Goal: Information Seeking & Learning: Check status

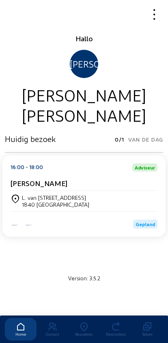
click at [80, 322] on icon at bounding box center [84, 327] width 32 height 10
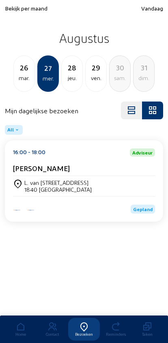
click at [15, 9] on span "Bekijk per maand" at bounding box center [26, 8] width 42 height 7
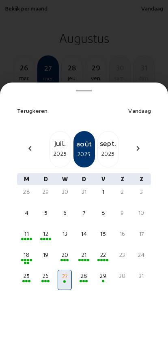
click at [24, 259] on span at bounding box center [25, 260] width 2 height 2
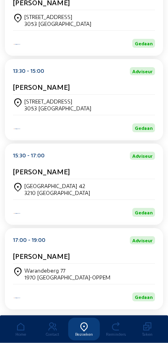
scroll to position [352, 0]
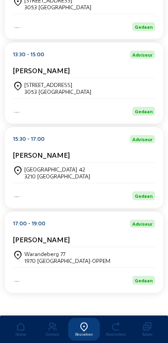
click at [106, 264] on div "Warandeberg 77 1970 [GEOGRAPHIC_DATA]-OPPEM" at bounding box center [84, 257] width 142 height 14
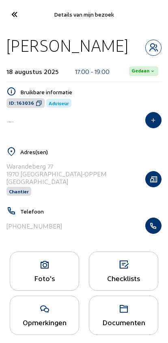
click at [152, 230] on icon "button" at bounding box center [152, 226] width 15 height 8
click at [10, 17] on icon at bounding box center [13, 14] width 13 height 14
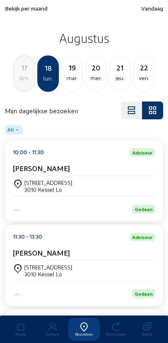
click at [94, 80] on div "mer." at bounding box center [95, 78] width 21 height 10
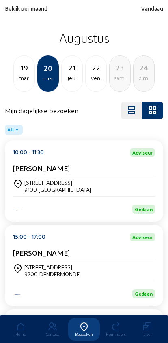
click at [107, 214] on div "Gedaan" at bounding box center [84, 209] width 142 height 9
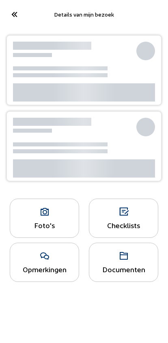
click at [11, 11] on icon at bounding box center [13, 14] width 13 height 14
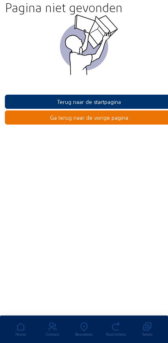
click at [48, 97] on button "Terug naar de startpagina" at bounding box center [89, 102] width 168 height 14
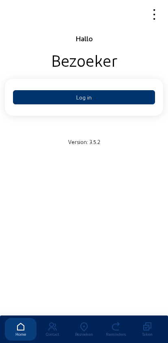
click at [84, 332] on div "Bezoeken" at bounding box center [84, 334] width 32 height 5
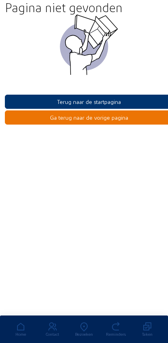
click at [51, 92] on div at bounding box center [89, 55] width 168 height 80
click at [62, 105] on button "Terug naar de startpagina" at bounding box center [89, 102] width 168 height 14
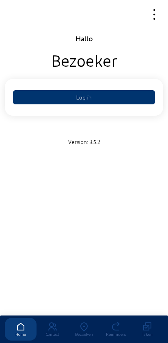
click at [65, 95] on button "Log in" at bounding box center [84, 97] width 142 height 14
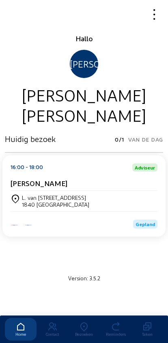
click at [83, 322] on icon at bounding box center [84, 327] width 32 height 10
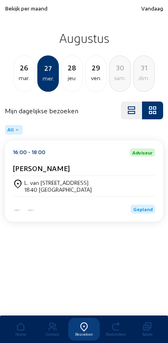
click at [26, 74] on div "mar." at bounding box center [24, 78] width 21 height 10
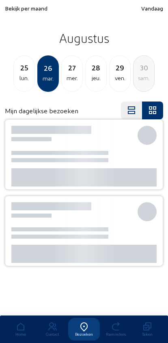
click at [23, 78] on div "lun." at bounding box center [24, 78] width 21 height 10
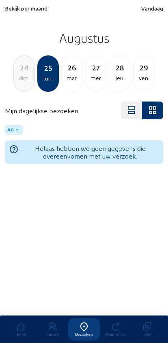
click at [16, 79] on div "dim." at bounding box center [24, 78] width 21 height 10
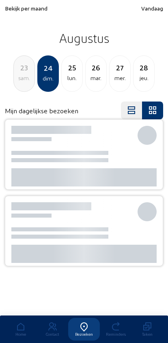
click at [15, 81] on div "sam." at bounding box center [24, 78] width 21 height 10
click at [21, 86] on div "22 ven." at bounding box center [23, 73] width 21 height 36
click at [23, 86] on div "20 mer." at bounding box center [23, 73] width 21 height 36
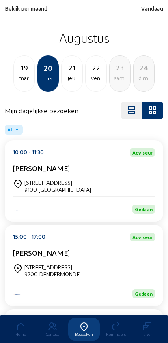
click at [30, 186] on div "Landbouwersstraat 35" at bounding box center [57, 182] width 67 height 7
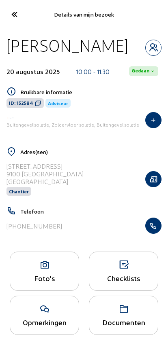
click at [159, 225] on icon "button" at bounding box center [152, 226] width 15 height 8
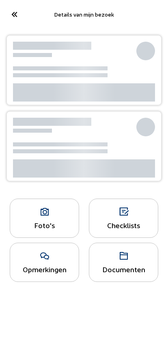
click at [15, 21] on cam-font-icon at bounding box center [14, 14] width 18 height 19
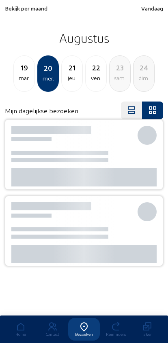
click at [70, 74] on div "jeu." at bounding box center [72, 78] width 21 height 10
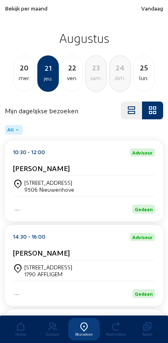
click at [37, 184] on div "Beekstraat, 4" at bounding box center [49, 182] width 50 height 7
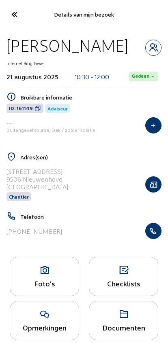
click at [153, 233] on icon "button" at bounding box center [152, 231] width 15 height 8
click at [16, 9] on icon at bounding box center [13, 14] width 13 height 14
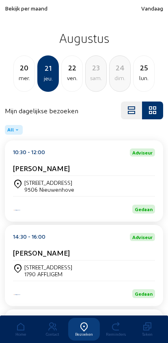
click at [146, 81] on div "lun." at bounding box center [143, 78] width 21 height 10
click at [27, 175] on div "[PERSON_NAME]" at bounding box center [84, 170] width 142 height 12
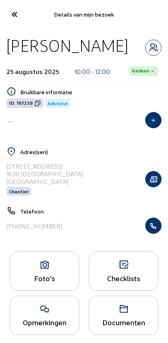
click at [155, 230] on icon "button" at bounding box center [152, 226] width 15 height 8
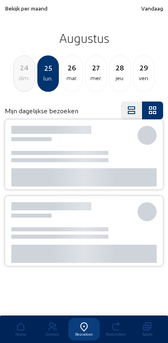
click at [15, 11] on span "Bekijk per maand" at bounding box center [26, 8] width 42 height 7
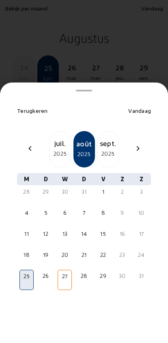
click at [57, 149] on div "2025" at bounding box center [60, 154] width 21 height 10
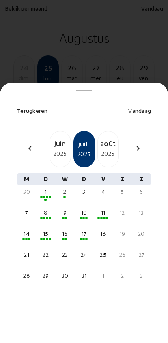
click at [28, 228] on div "14" at bounding box center [26, 238] width 14 height 20
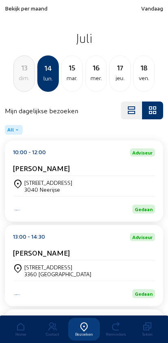
click at [40, 183] on div "Donkerstraat, 25" at bounding box center [48, 182] width 48 height 7
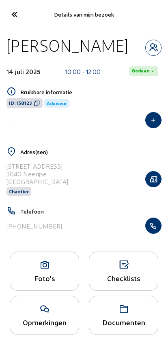
click at [154, 230] on icon "button" at bounding box center [152, 226] width 15 height 8
click at [11, 13] on icon at bounding box center [13, 14] width 13 height 14
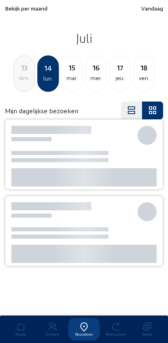
click at [69, 78] on div "mar." at bounding box center [72, 78] width 21 height 10
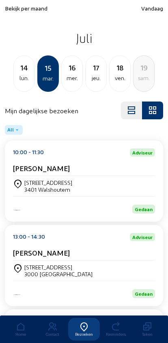
click at [117, 183] on div "Bormansstraat, 81 3401 Walshoutem" at bounding box center [84, 186] width 142 height 14
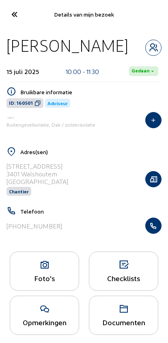
click at [156, 229] on icon "button" at bounding box center [152, 226] width 15 height 8
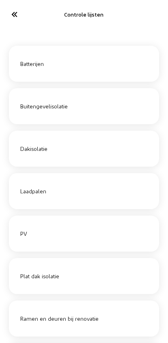
click at [18, 12] on icon at bounding box center [13, 14] width 13 height 14
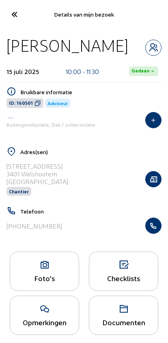
click at [152, 229] on icon "button" at bounding box center [152, 226] width 15 height 8
click at [12, 8] on icon at bounding box center [13, 14] width 13 height 14
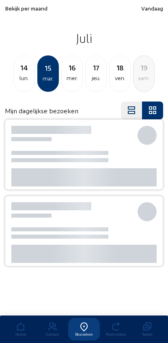
click at [96, 74] on div "jeu." at bounding box center [95, 78] width 21 height 10
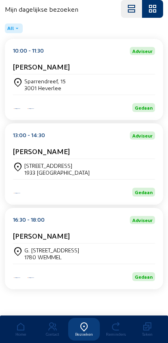
scroll to position [109, 0]
click at [31, 240] on div "Erik De Neef" at bounding box center [84, 237] width 142 height 12
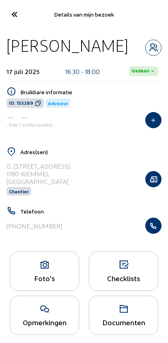
click at [156, 225] on icon "button" at bounding box center [152, 226] width 15 height 8
click at [11, 19] on icon at bounding box center [13, 14] width 13 height 14
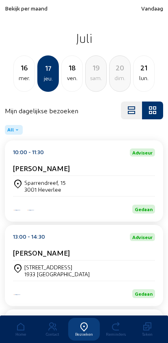
click at [19, 11] on span "Bekijk per maand" at bounding box center [26, 8] width 42 height 7
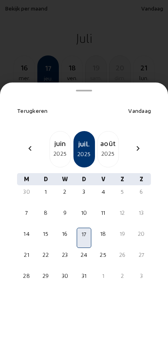
click at [56, 138] on div "juin" at bounding box center [60, 143] width 21 height 11
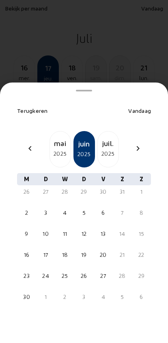
click at [105, 249] on div "20" at bounding box center [103, 259] width 14 height 20
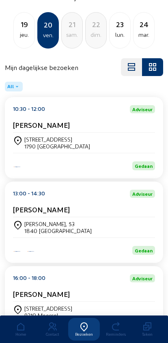
scroll to position [52, 0]
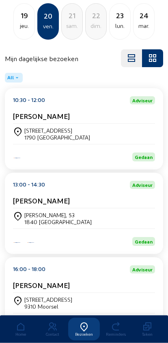
click at [30, 213] on div "Lakeman, 53 1840 LONDERZEEL" at bounding box center [84, 219] width 142 height 20
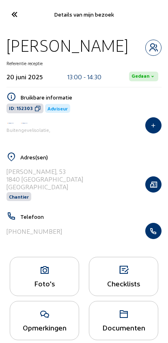
click at [159, 230] on icon "button" at bounding box center [152, 231] width 15 height 8
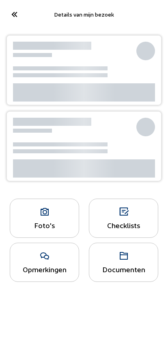
click at [13, 13] on icon at bounding box center [13, 14] width 13 height 14
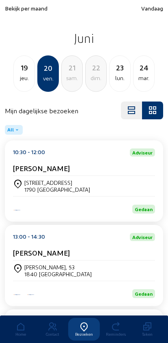
click at [137, 78] on div "mar." at bounding box center [143, 78] width 21 height 10
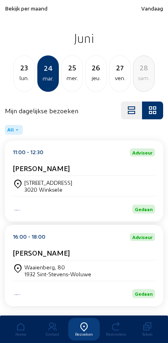
click at [144, 83] on div "sam." at bounding box center [143, 78] width 21 height 10
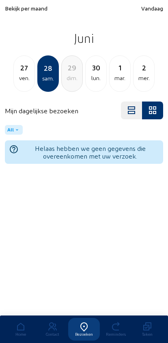
click at [140, 77] on div "mer." at bounding box center [143, 78] width 21 height 10
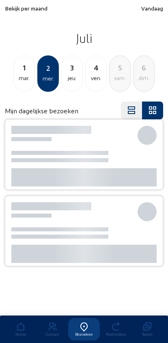
click at [130, 78] on div "5 [PERSON_NAME]." at bounding box center [119, 73] width 21 height 36
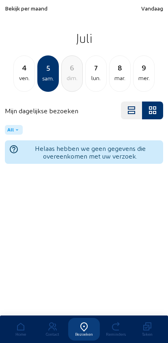
click at [142, 74] on div "mer." at bounding box center [143, 78] width 21 height 10
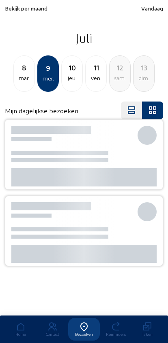
click at [93, 76] on div "ven." at bounding box center [95, 78] width 21 height 10
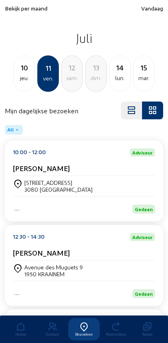
click at [21, 10] on span "Bekijk per maand" at bounding box center [26, 8] width 42 height 7
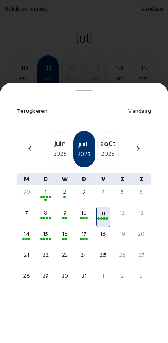
click at [32, 144] on mat-icon "chevron_left" at bounding box center [30, 149] width 10 height 10
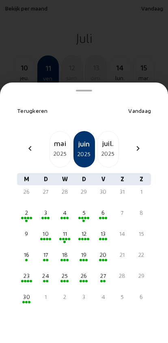
click at [59, 149] on div "2025" at bounding box center [60, 154] width 21 height 10
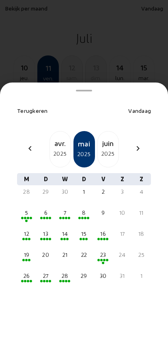
click at [46, 238] on div at bounding box center [45, 239] width 13 height 3
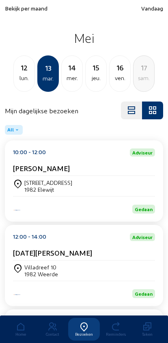
click at [138, 80] on div "sam." at bounding box center [143, 78] width 21 height 10
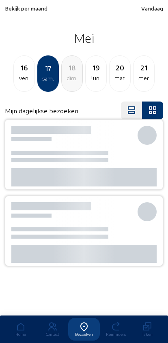
click at [144, 76] on div "mer." at bounding box center [143, 78] width 21 height 10
click at [137, 72] on div "25" at bounding box center [143, 67] width 21 height 11
click at [139, 74] on div "jeu." at bounding box center [143, 78] width 21 height 10
click at [136, 72] on div "2" at bounding box center [143, 67] width 21 height 11
click at [115, 70] on div "5" at bounding box center [119, 67] width 21 height 11
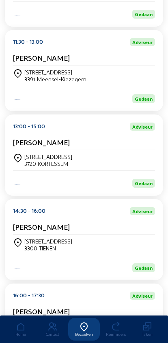
scroll to position [195, 0]
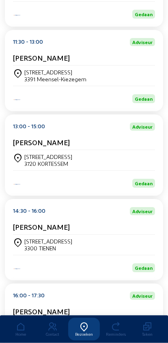
click at [28, 252] on div "3300 TIENEN" at bounding box center [48, 248] width 48 height 7
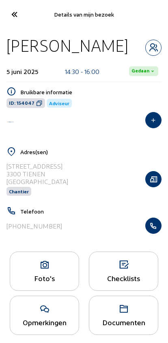
click at [40, 272] on div "Foto's" at bounding box center [44, 271] width 69 height 39
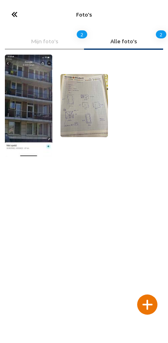
click at [148, 295] on div at bounding box center [147, 305] width 20 height 20
click at [149, 297] on div at bounding box center [147, 305] width 20 height 20
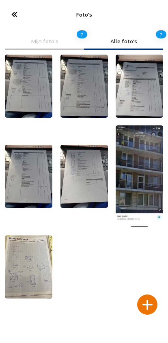
click at [15, 10] on icon at bounding box center [13, 14] width 13 height 14
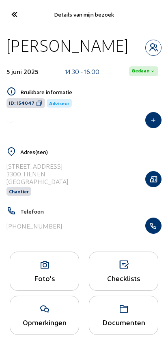
click at [7, 21] on cam-font-icon at bounding box center [14, 14] width 18 height 19
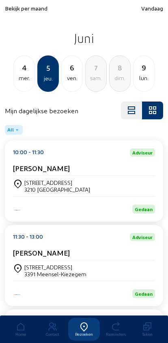
click at [24, 6] on span "Bekijk per maand" at bounding box center [26, 8] width 42 height 7
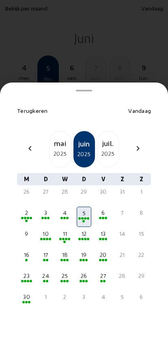
click at [106, 138] on div "juil." at bounding box center [108, 143] width 21 height 11
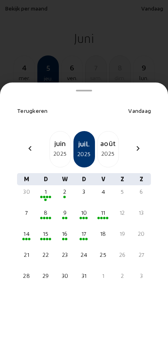
click at [106, 213] on mwl-calendar-month-cell "11" at bounding box center [102, 216] width 15 height 21
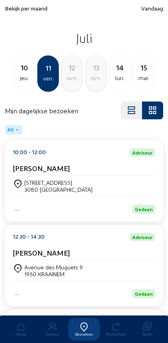
click at [38, 196] on div "Lindeboomstraat 121 3080 TERVUREN" at bounding box center [84, 186] width 142 height 20
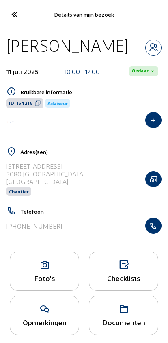
click at [153, 233] on button "button" at bounding box center [153, 226] width 16 height 16
click at [18, 19] on icon at bounding box center [13, 14] width 13 height 14
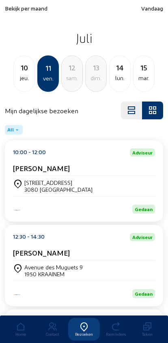
click at [23, 83] on div "jeu." at bounding box center [24, 78] width 21 height 10
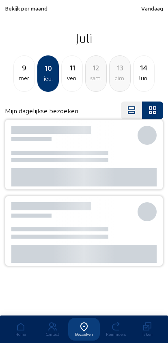
click at [24, 83] on div "mer." at bounding box center [24, 78] width 21 height 10
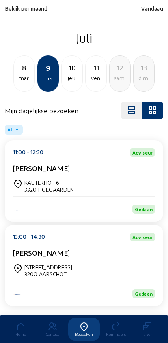
click at [30, 184] on div "KAUTERHOF 6" at bounding box center [48, 182] width 49 height 7
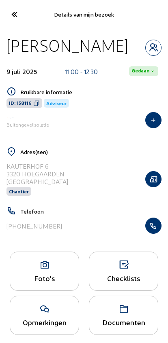
click at [151, 230] on icon "button" at bounding box center [152, 226] width 15 height 8
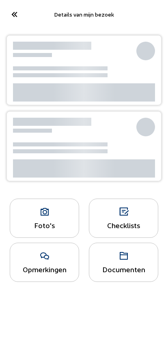
click at [13, 17] on icon at bounding box center [13, 14] width 13 height 14
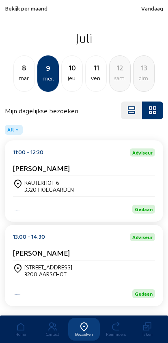
click at [21, 70] on div "8" at bounding box center [24, 67] width 21 height 11
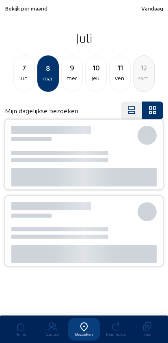
click at [21, 75] on div "lun." at bounding box center [24, 78] width 21 height 10
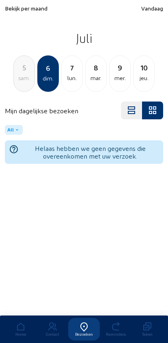
click at [21, 82] on div "sam." at bounding box center [24, 78] width 21 height 10
click at [21, 83] on div "4 ven." at bounding box center [23, 73] width 21 height 36
click at [21, 80] on div "mer." at bounding box center [24, 78] width 21 height 10
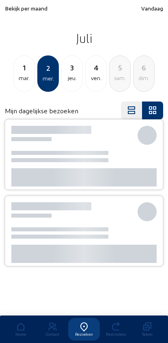
click at [23, 81] on div "mar." at bounding box center [24, 78] width 21 height 10
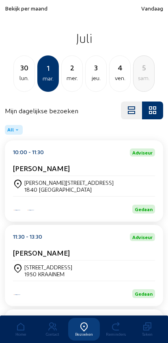
click at [21, 82] on div "lun." at bounding box center [24, 78] width 21 height 10
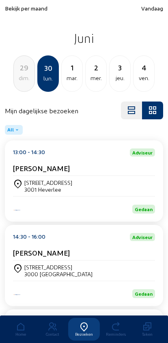
click at [25, 81] on div "dim." at bounding box center [24, 78] width 21 height 10
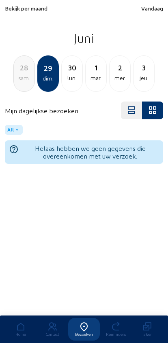
click at [70, 86] on div "30 lun." at bounding box center [71, 73] width 21 height 36
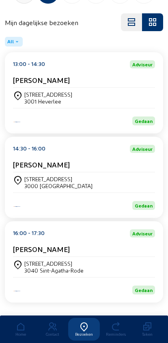
scroll to position [100, 0]
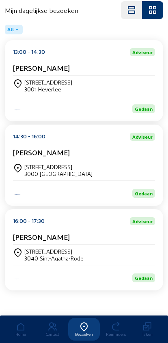
click at [119, 255] on div "Leuvensebaan 328 3040 Sint-Agatha-Rode" at bounding box center [84, 255] width 142 height 14
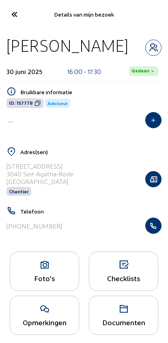
click at [153, 232] on button "button" at bounding box center [153, 226] width 16 height 16
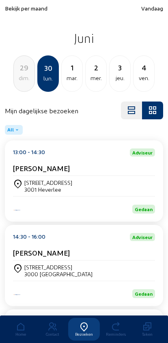
click at [72, 80] on div "mar." at bounding box center [72, 78] width 21 height 10
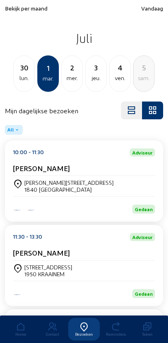
click at [56, 70] on div "1" at bounding box center [48, 67] width 20 height 11
click at [66, 64] on div "2" at bounding box center [72, 67] width 21 height 11
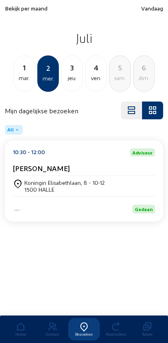
click at [20, 78] on div "mar." at bounding box center [24, 78] width 21 height 10
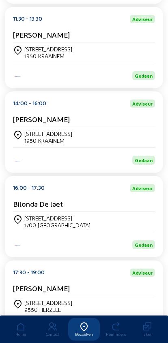
scroll to position [283, 0]
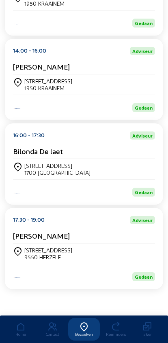
click at [128, 248] on div "[STREET_ADDRESS]" at bounding box center [84, 254] width 142 height 14
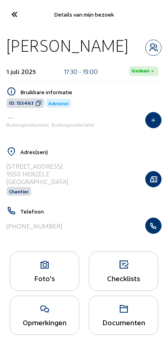
click at [155, 225] on icon "button" at bounding box center [152, 226] width 15 height 8
click at [15, 18] on icon at bounding box center [13, 14] width 13 height 14
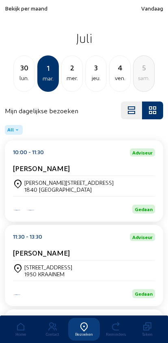
click at [142, 84] on div "5 [PERSON_NAME]." at bounding box center [143, 73] width 21 height 36
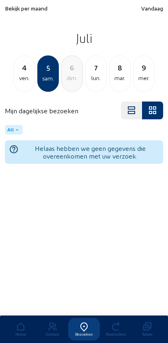
click at [117, 70] on div "8" at bounding box center [119, 67] width 21 height 11
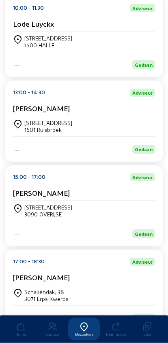
scroll to position [196, 0]
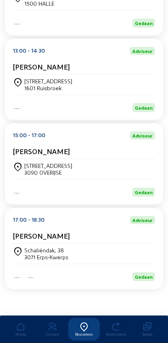
click at [45, 250] on div "Schaliëndak, 38" at bounding box center [46, 250] width 44 height 7
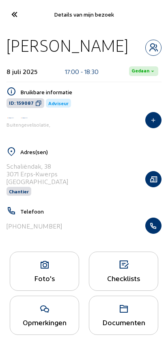
click at [159, 228] on icon "button" at bounding box center [152, 226] width 15 height 8
